Goal: Information Seeking & Learning: Learn about a topic

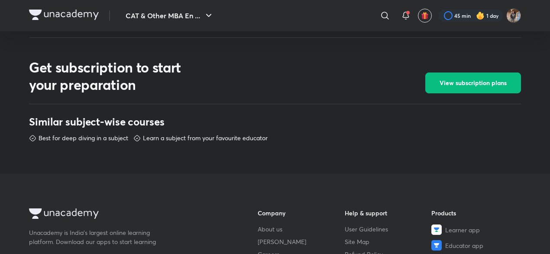
scroll to position [444, 0]
